Goal: Task Accomplishment & Management: Manage account settings

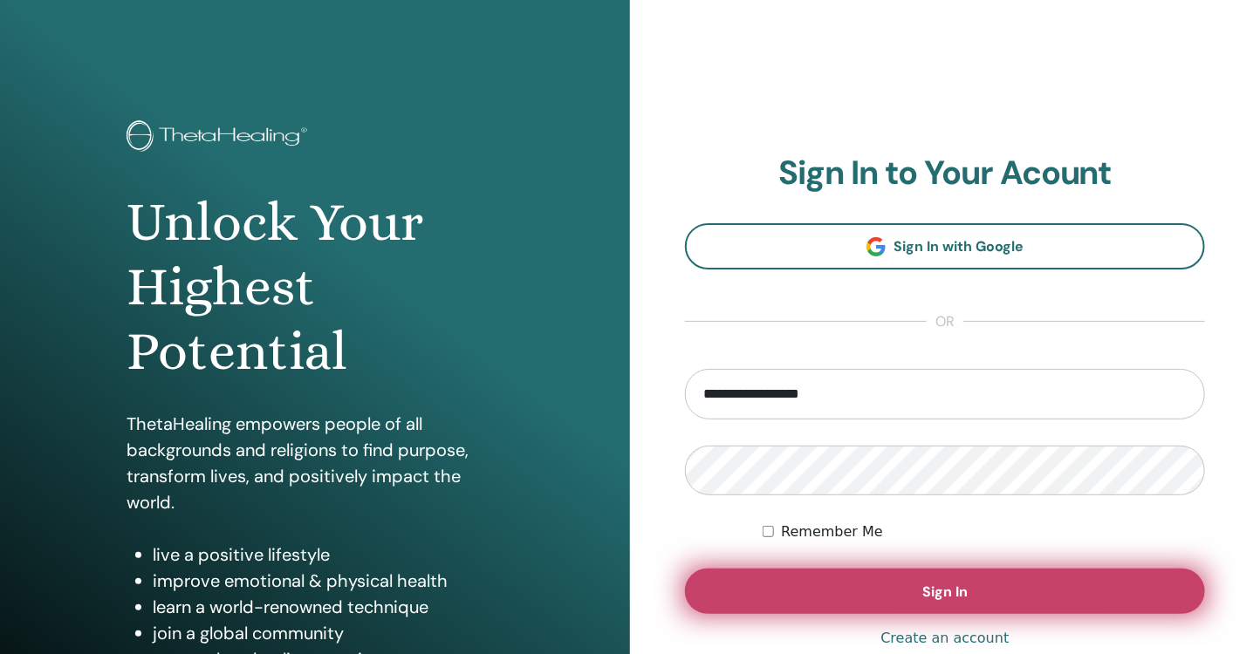
click at [913, 596] on button "Sign In" at bounding box center [945, 591] width 520 height 45
click at [941, 588] on span "Sign In" at bounding box center [944, 592] width 45 height 18
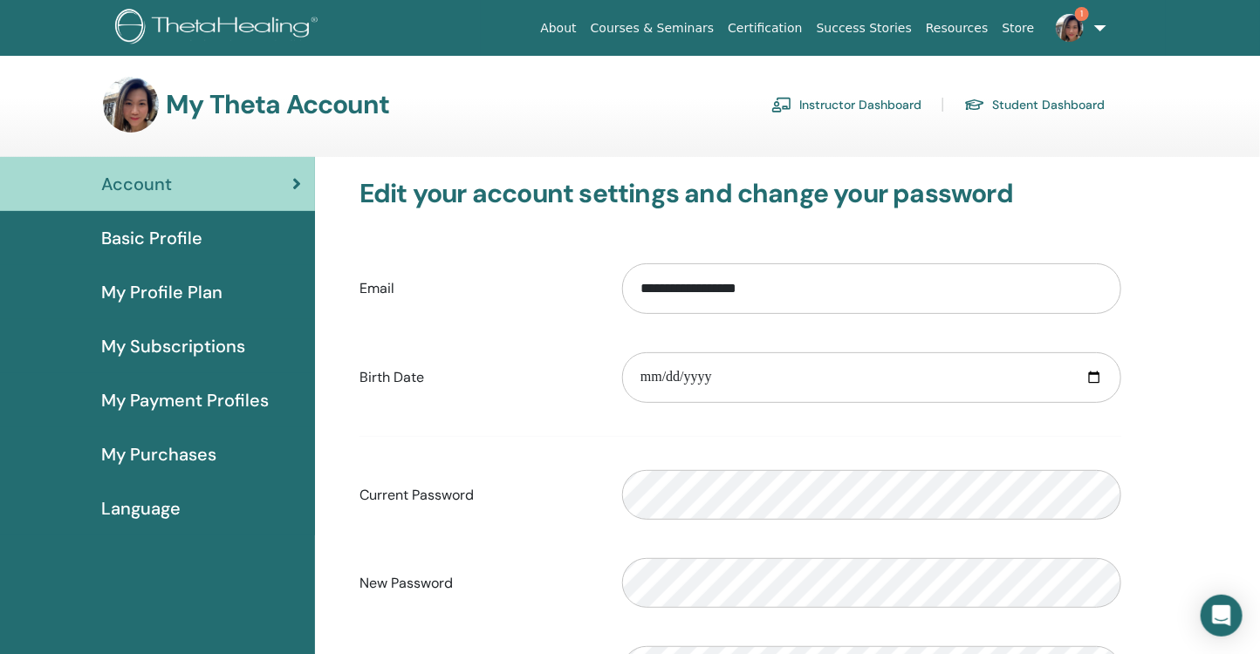
click at [858, 112] on link "Instructor Dashboard" at bounding box center [846, 105] width 150 height 28
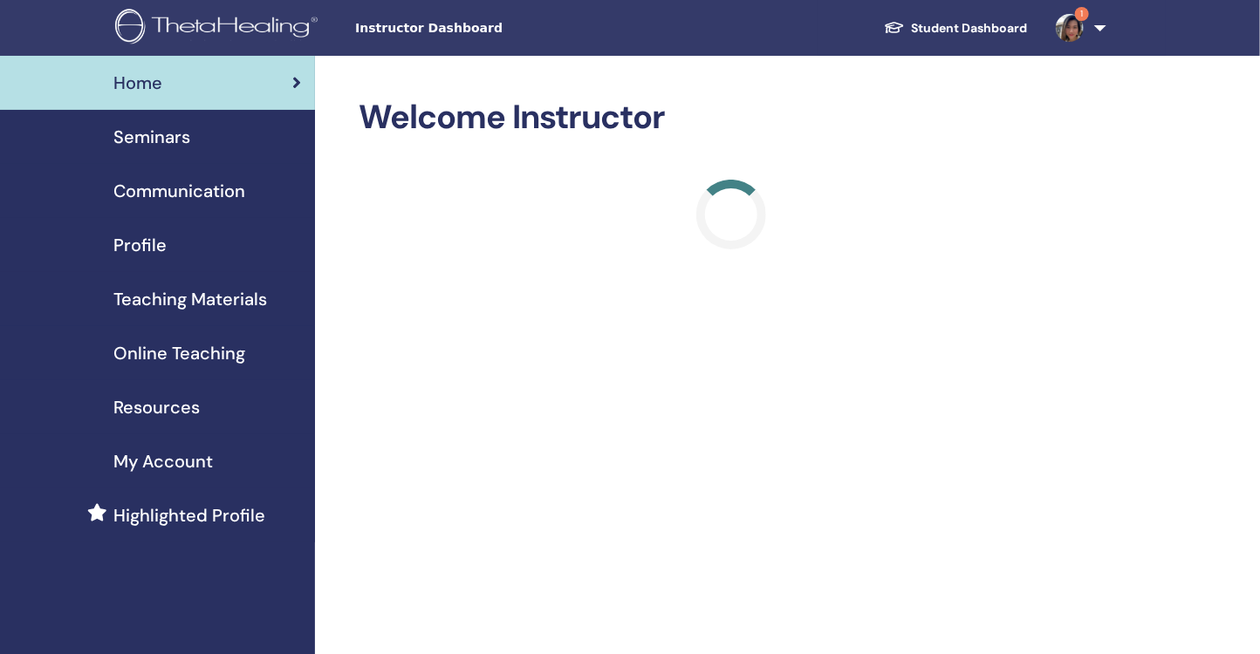
click at [188, 458] on span "My Account" at bounding box center [162, 461] width 99 height 26
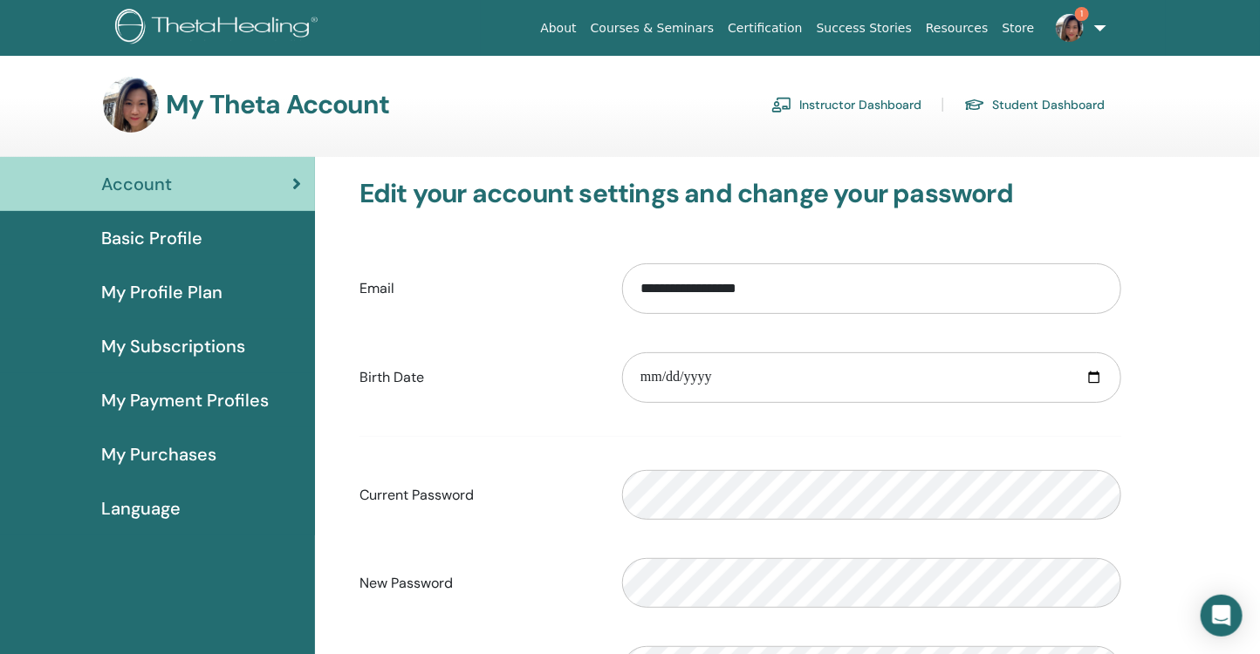
click at [854, 107] on link "Instructor Dashboard" at bounding box center [846, 105] width 150 height 28
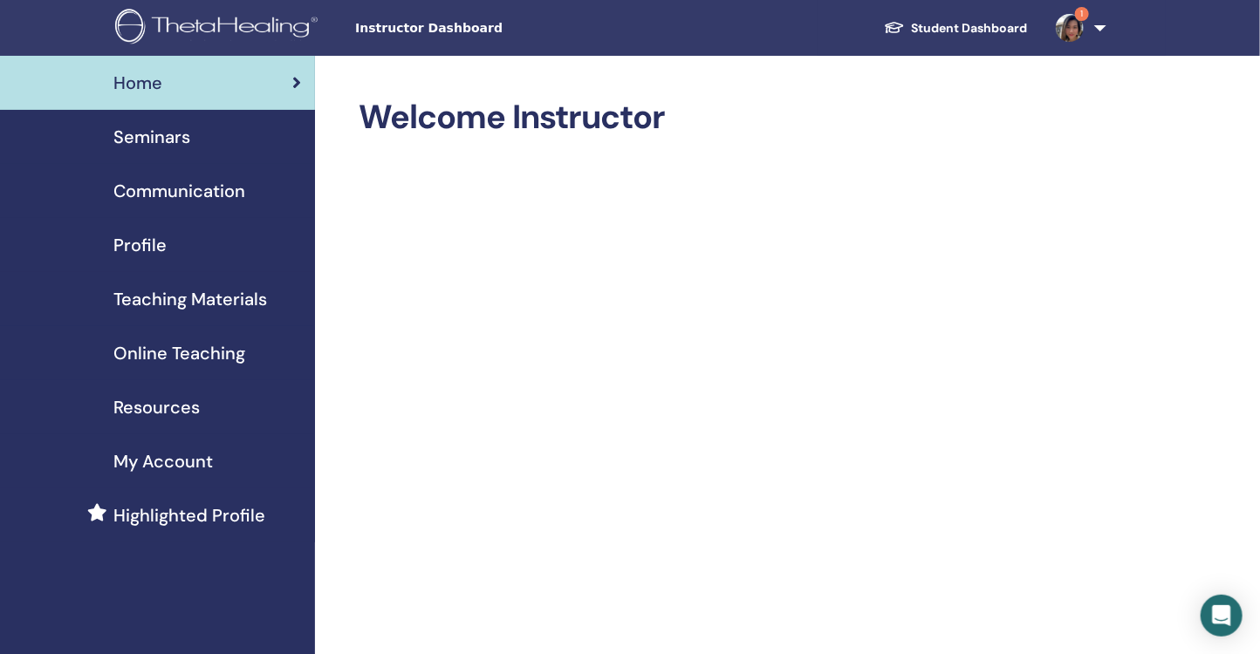
click at [417, 38] on div "Instructor Dashboard Student Dashboard 1 [PERSON_NAME] My ThetaLearning My Thet…" at bounding box center [629, 28] width 1155 height 56
click at [413, 23] on span "Instructor Dashboard" at bounding box center [486, 28] width 262 height 18
click at [410, 31] on span "Instructor Dashboard" at bounding box center [486, 28] width 262 height 18
click at [1076, 30] on img at bounding box center [1070, 28] width 28 height 28
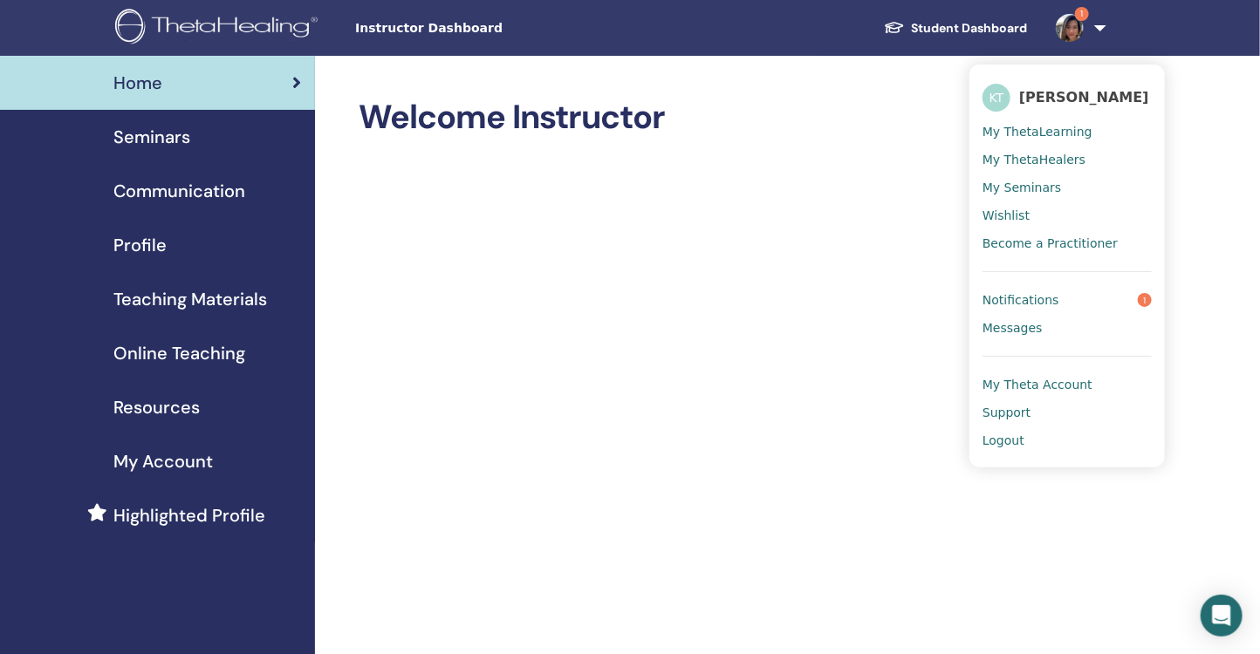
click at [144, 241] on span "Profile" at bounding box center [139, 245] width 53 height 26
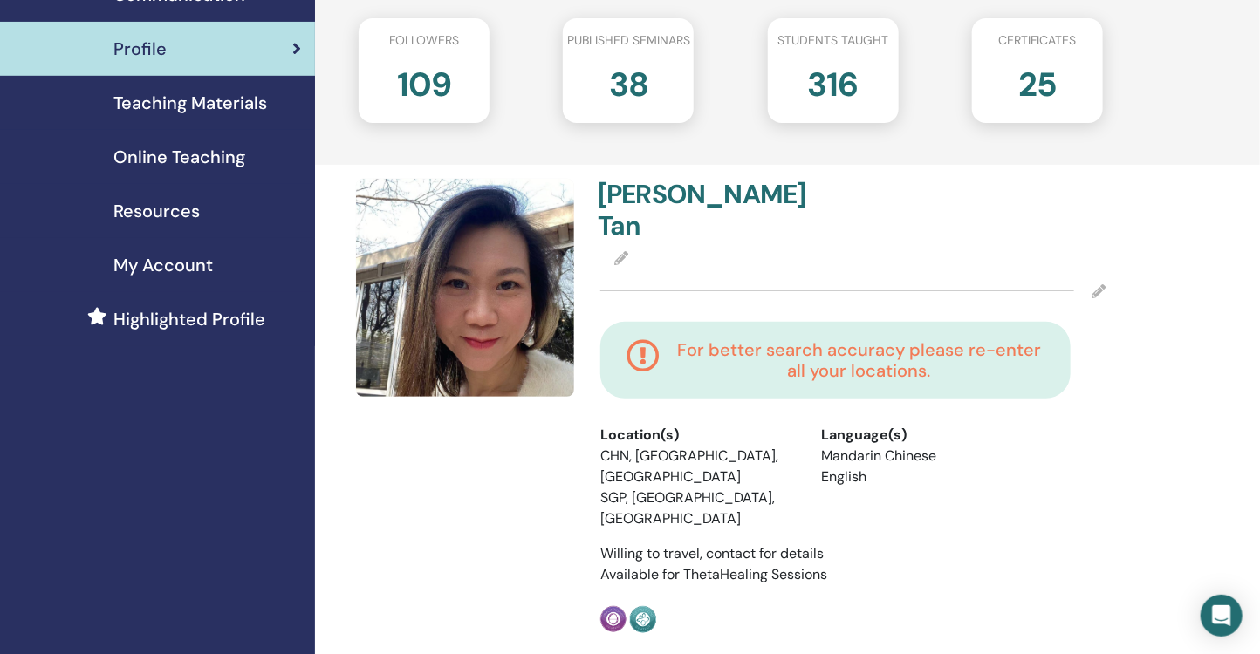
scroll to position [210, 0]
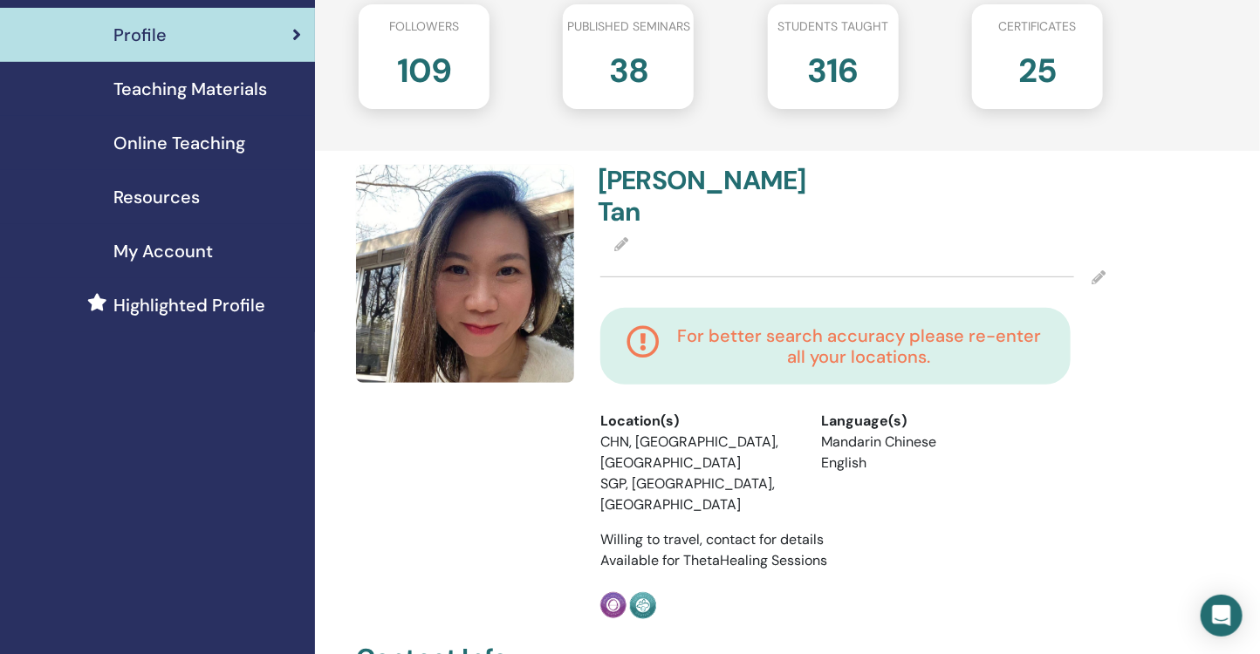
click at [1100, 270] on icon at bounding box center [1098, 277] width 14 height 14
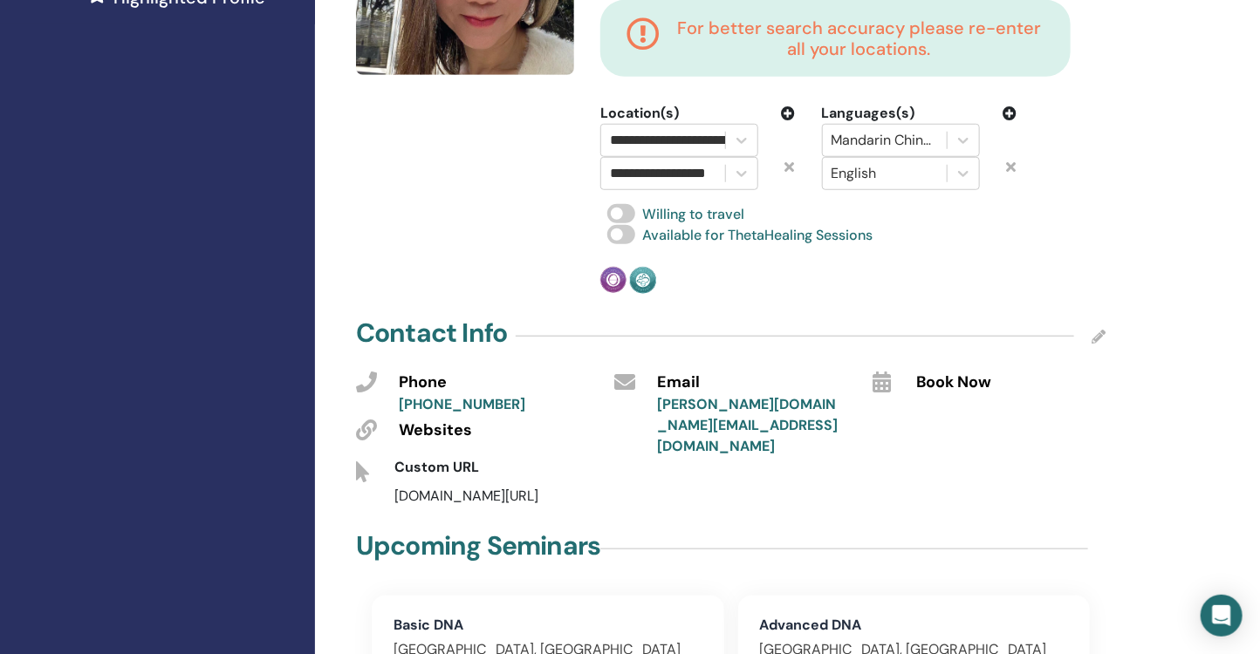
scroll to position [619, 0]
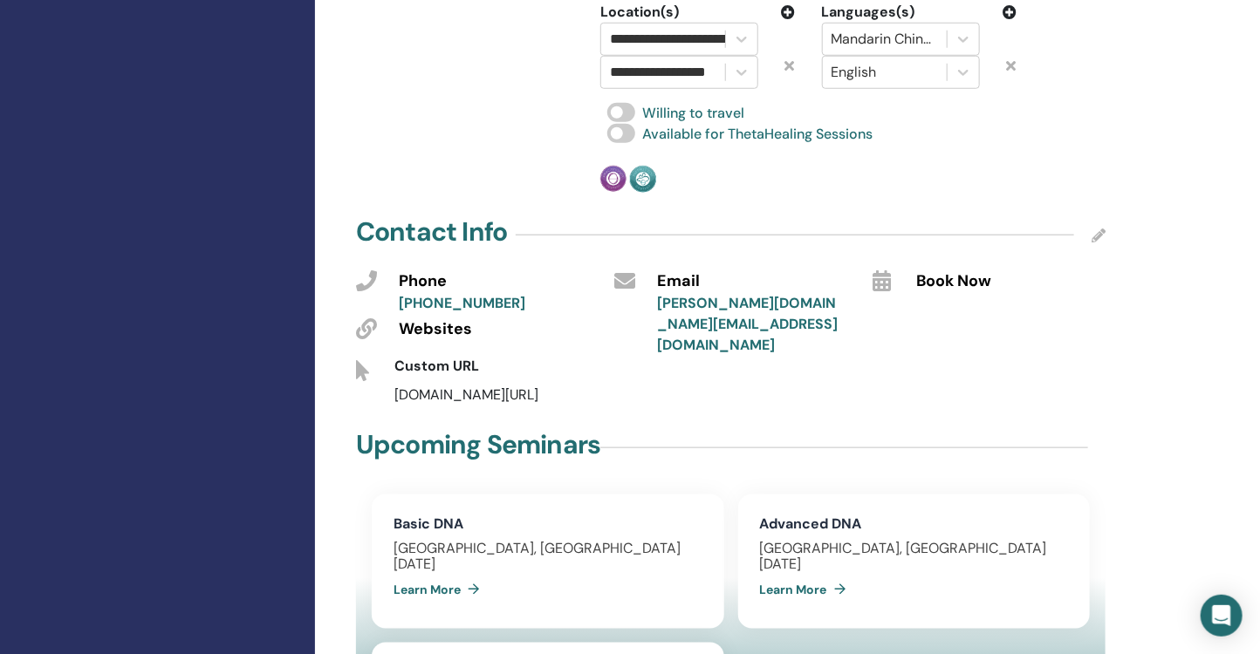
click at [885, 270] on icon at bounding box center [882, 280] width 18 height 21
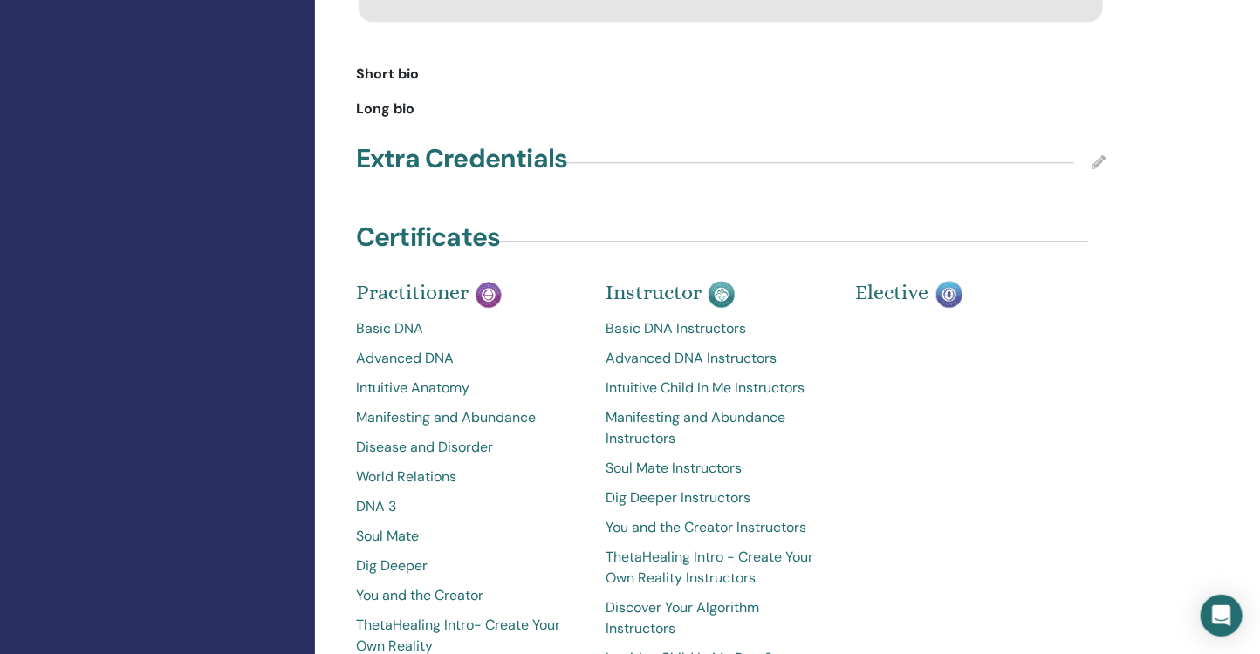
scroll to position [2069, 0]
